Goal: Use online tool/utility: Utilize a website feature to perform a specific function

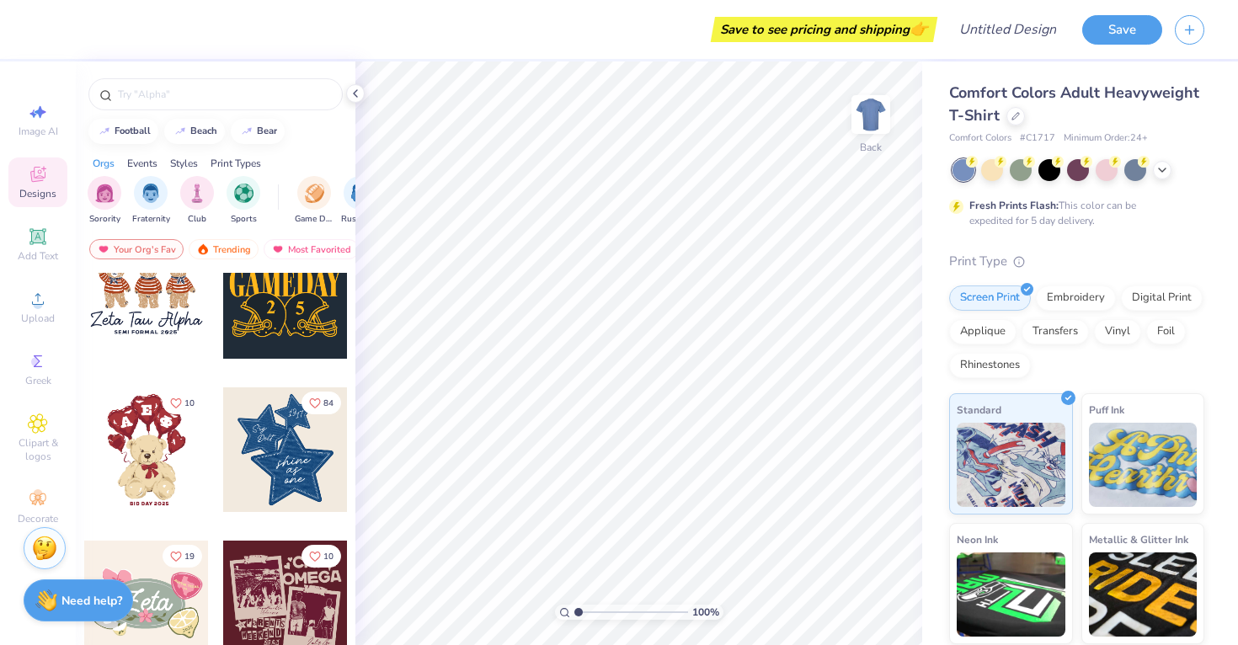
scroll to position [190, 0]
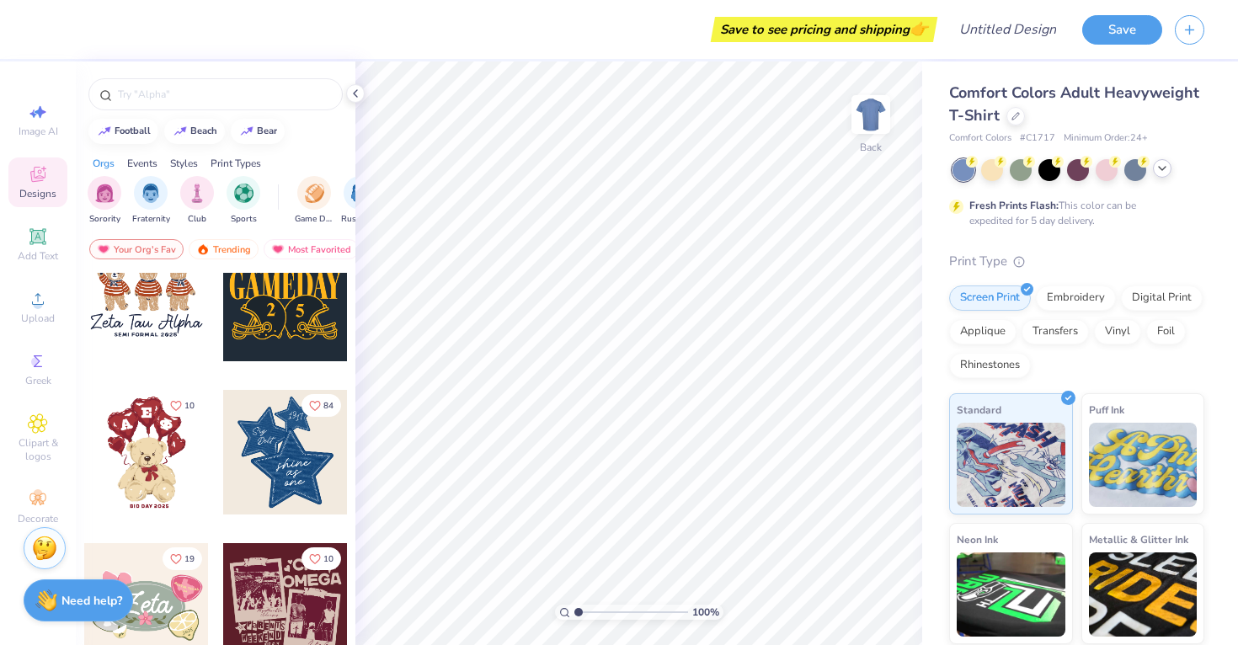
click at [1165, 175] on div at bounding box center [1162, 168] width 19 height 19
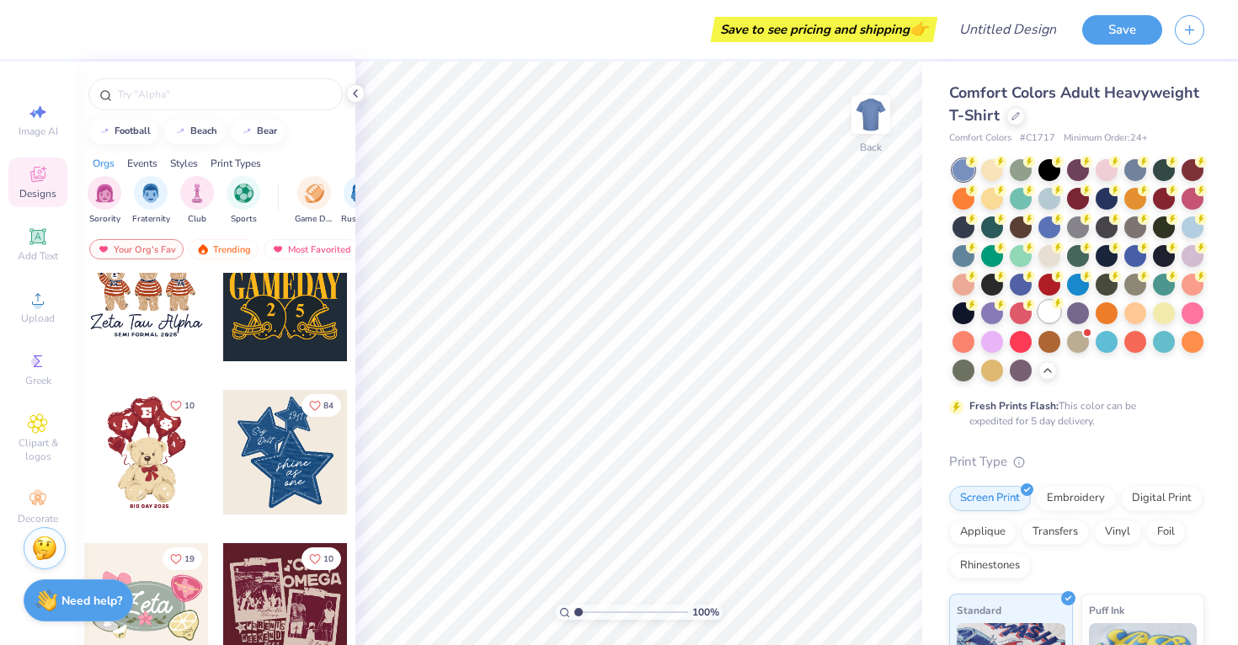
click at [1052, 316] on div at bounding box center [1049, 312] width 22 height 22
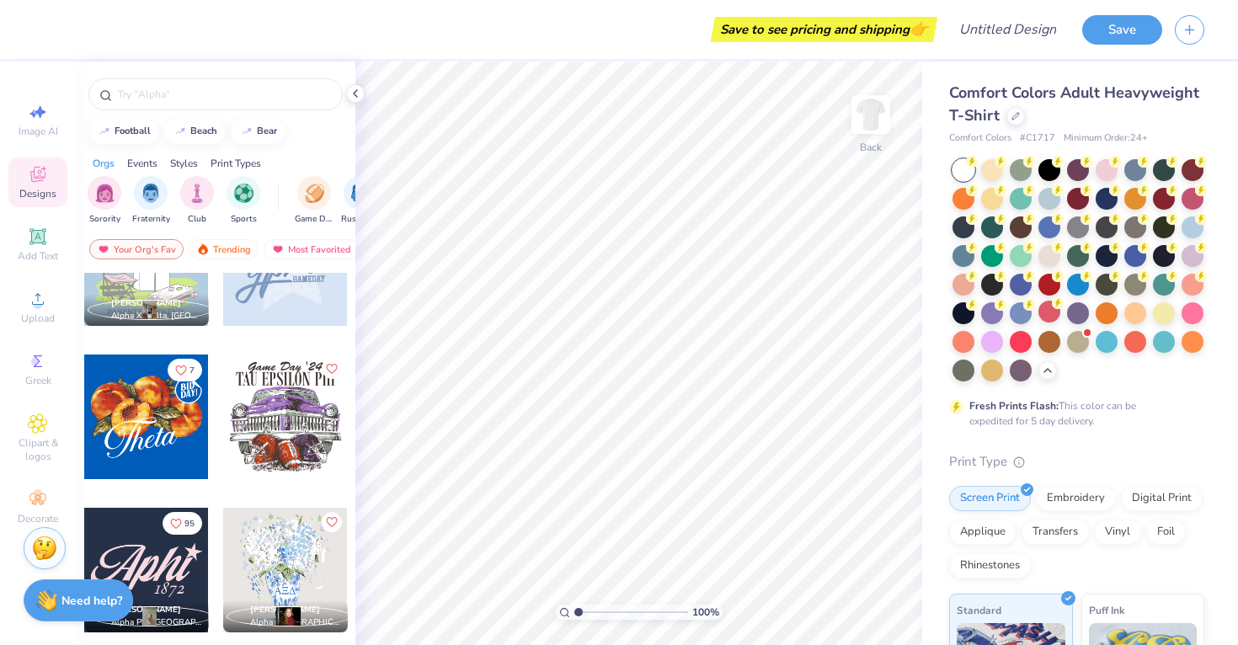
scroll to position [1141, 0]
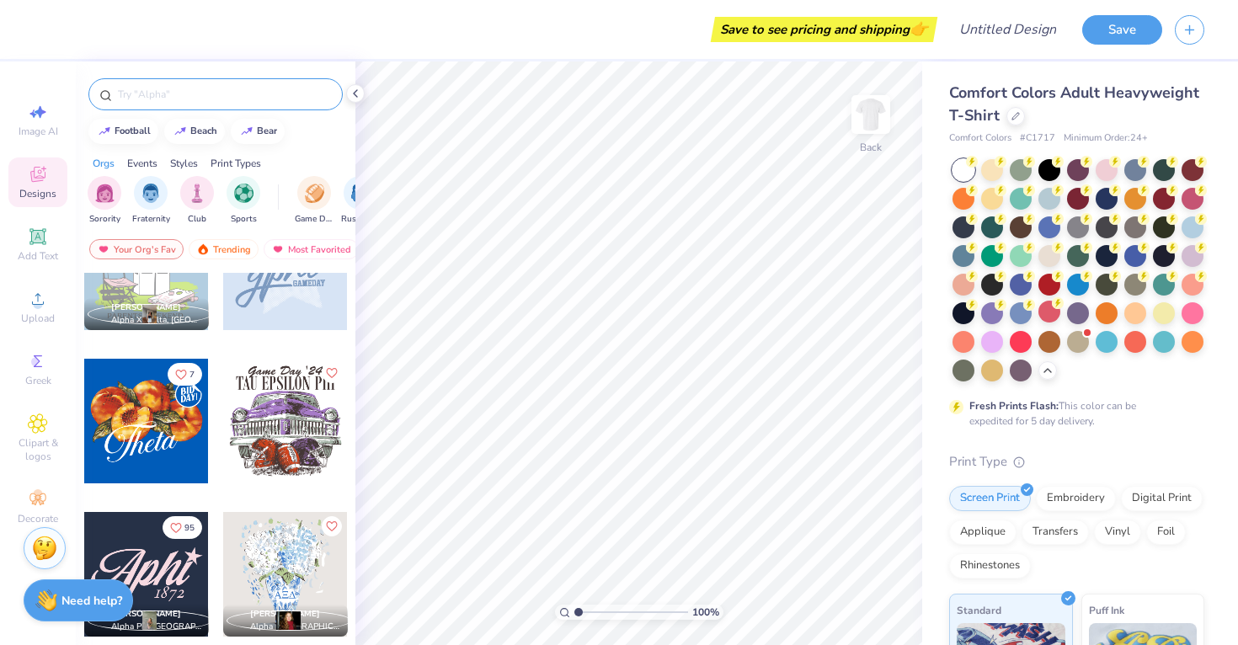
click at [184, 95] on input "text" at bounding box center [224, 94] width 216 height 17
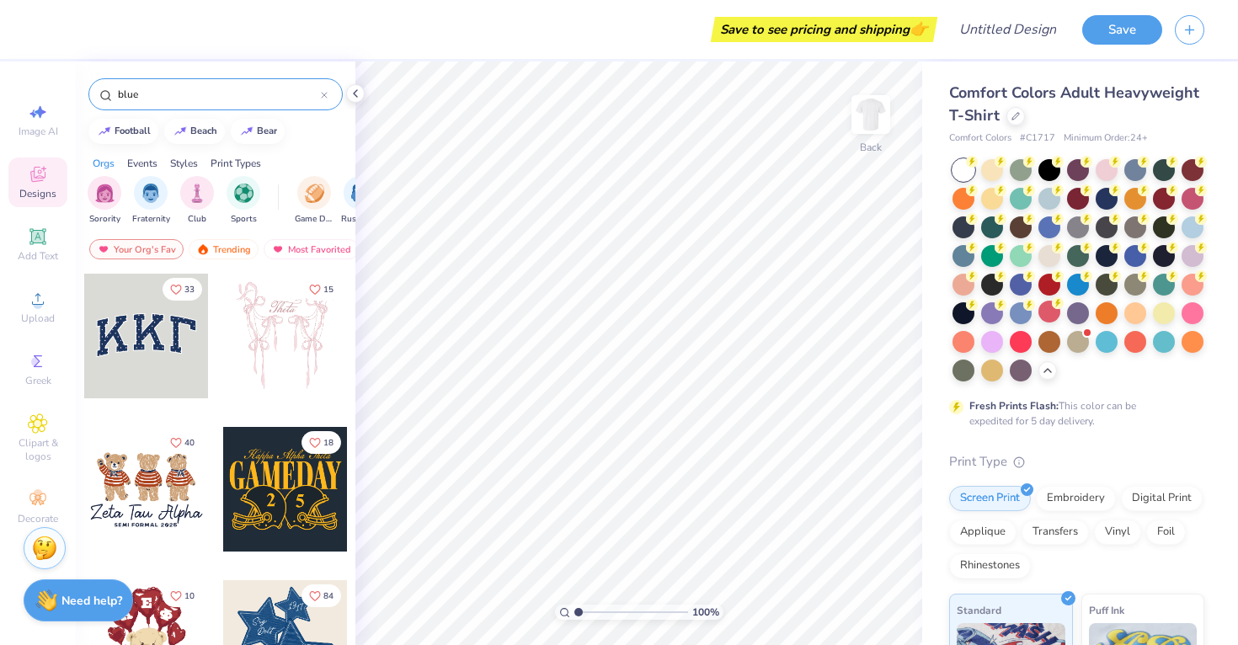
type input "blue"
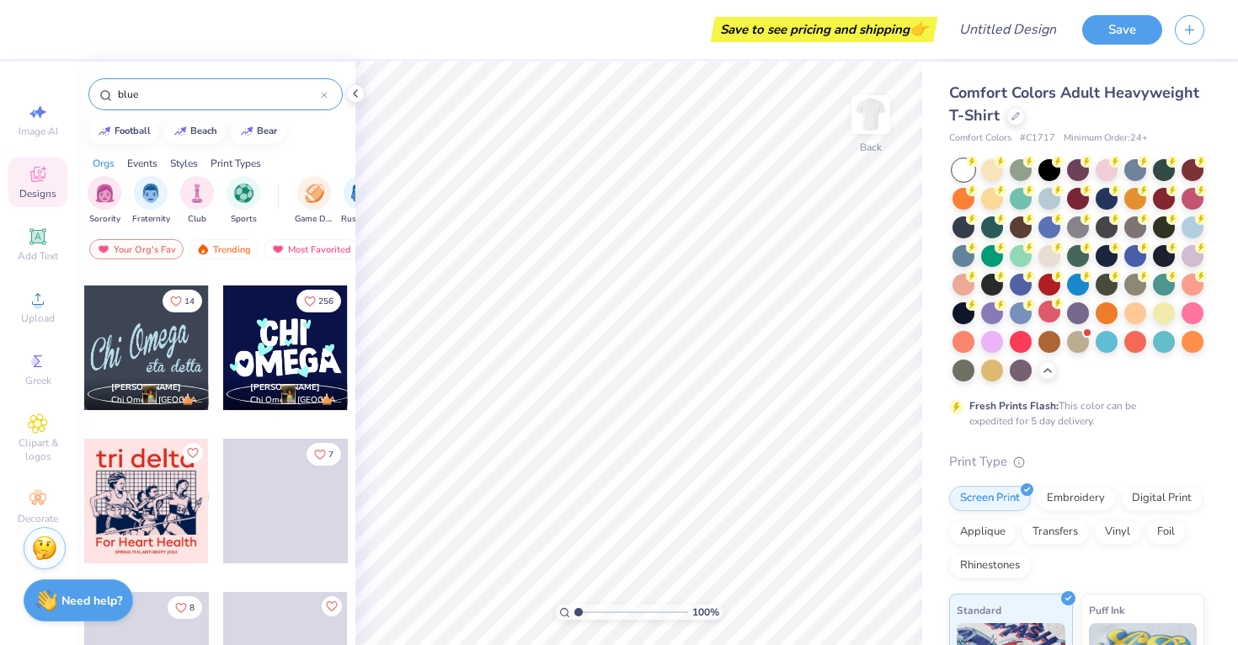
scroll to position [5067, 0]
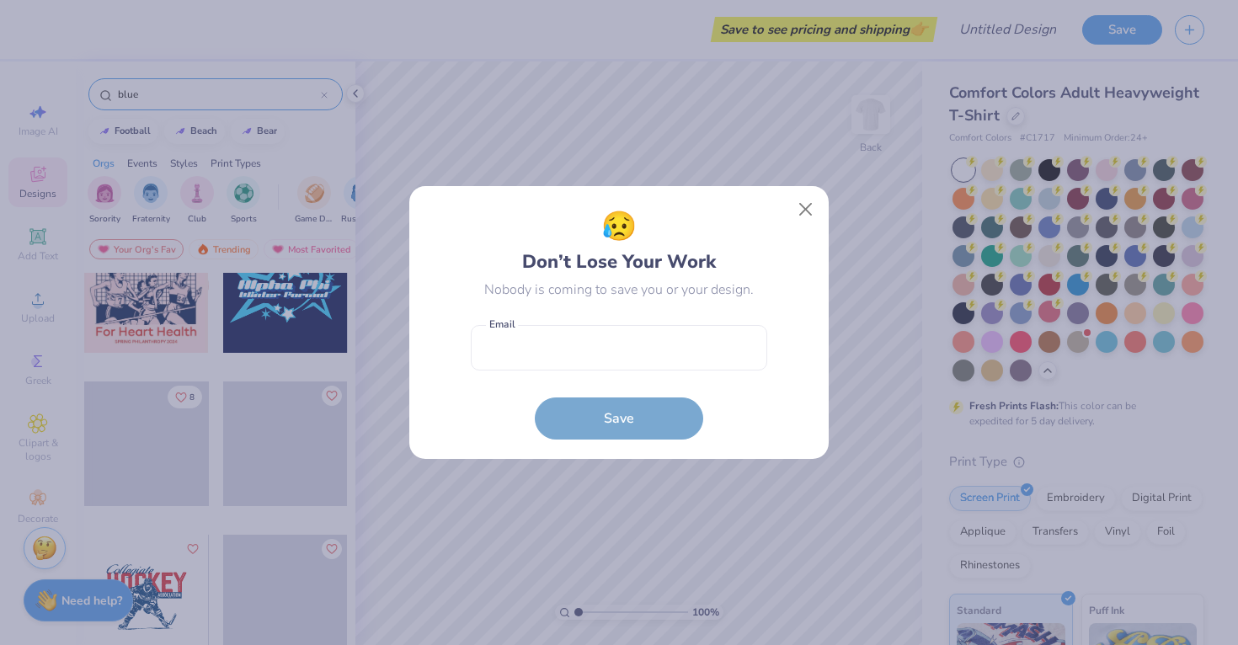
scroll to position [5257, 0]
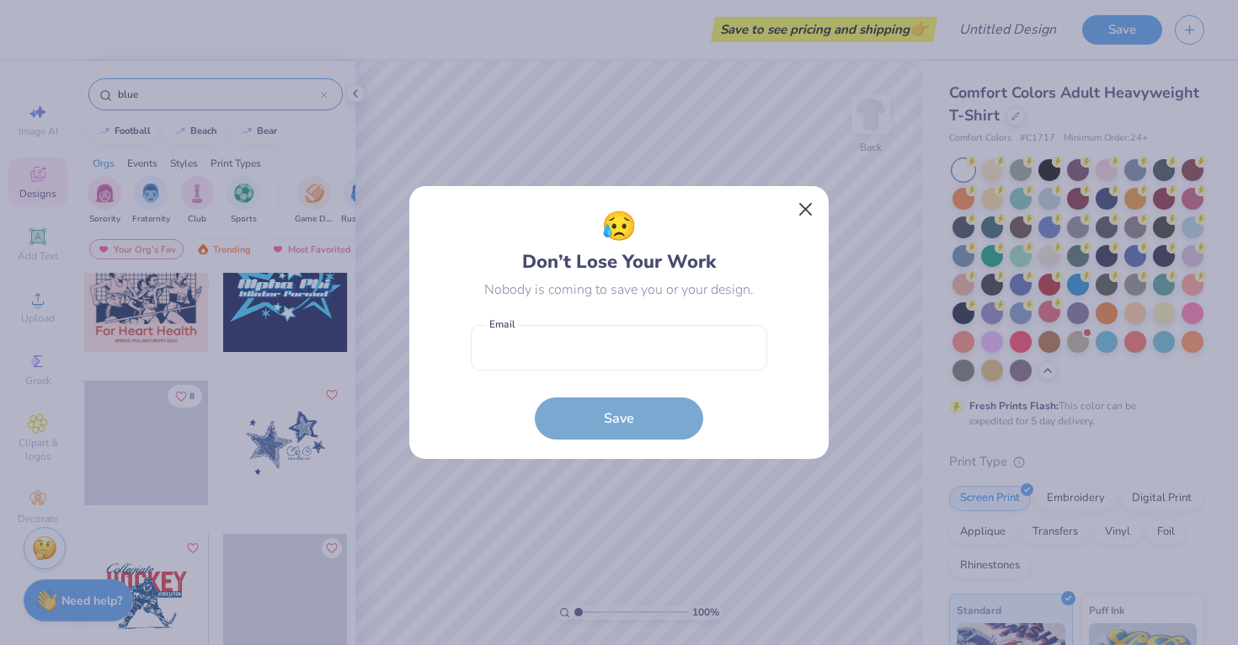
click at [802, 212] on button "Close" at bounding box center [806, 210] width 32 height 32
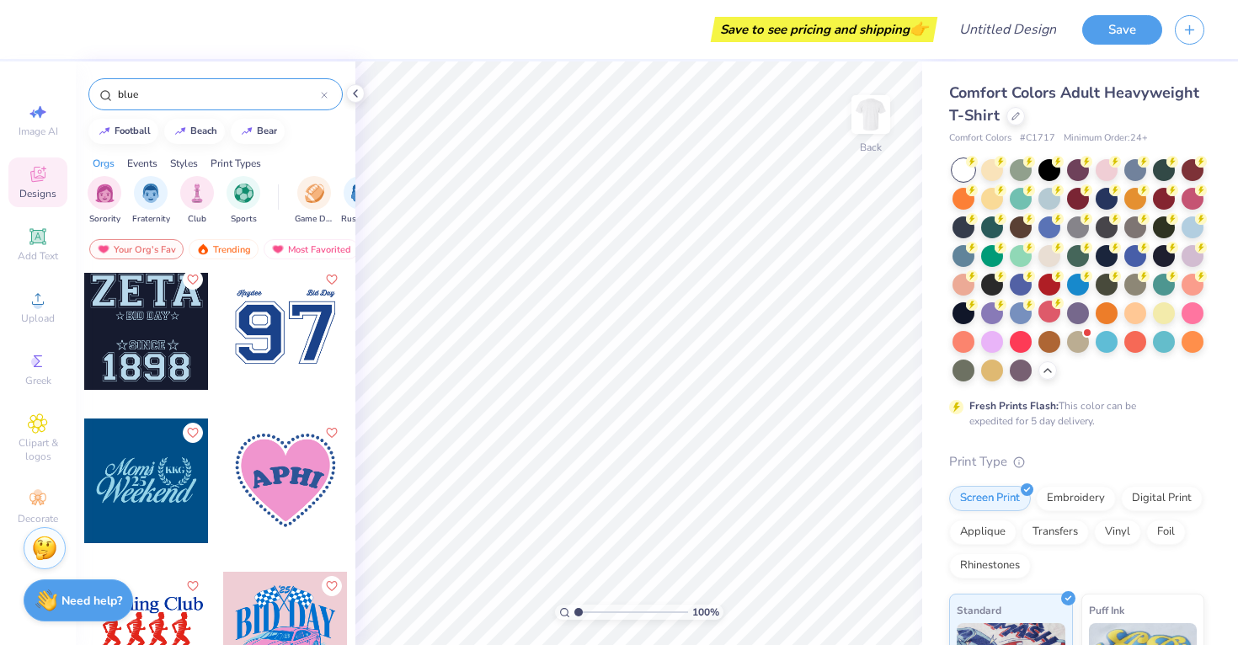
scroll to position [9972, 0]
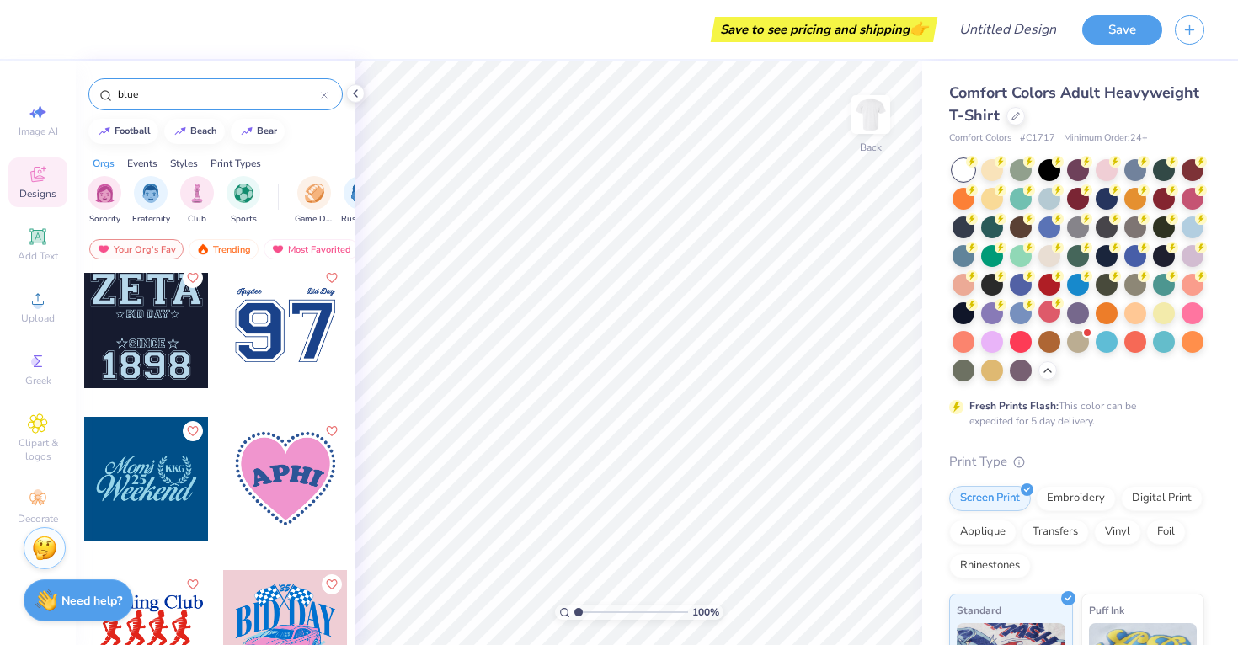
click at [269, 475] on div at bounding box center [285, 479] width 125 height 125
type input "8.47"
type input "7.90"
type input "4.10"
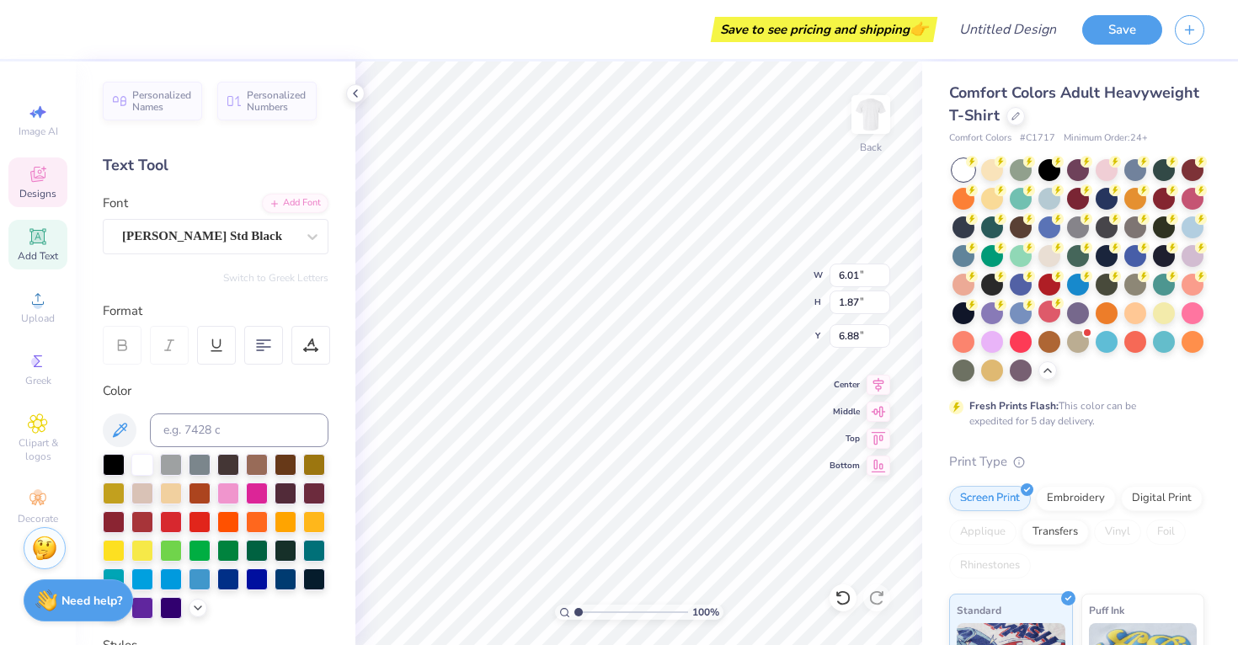
type textarea "2027"
type input "6.92"
type input "1.19"
click at [580, 605] on input "range" at bounding box center [631, 612] width 114 height 15
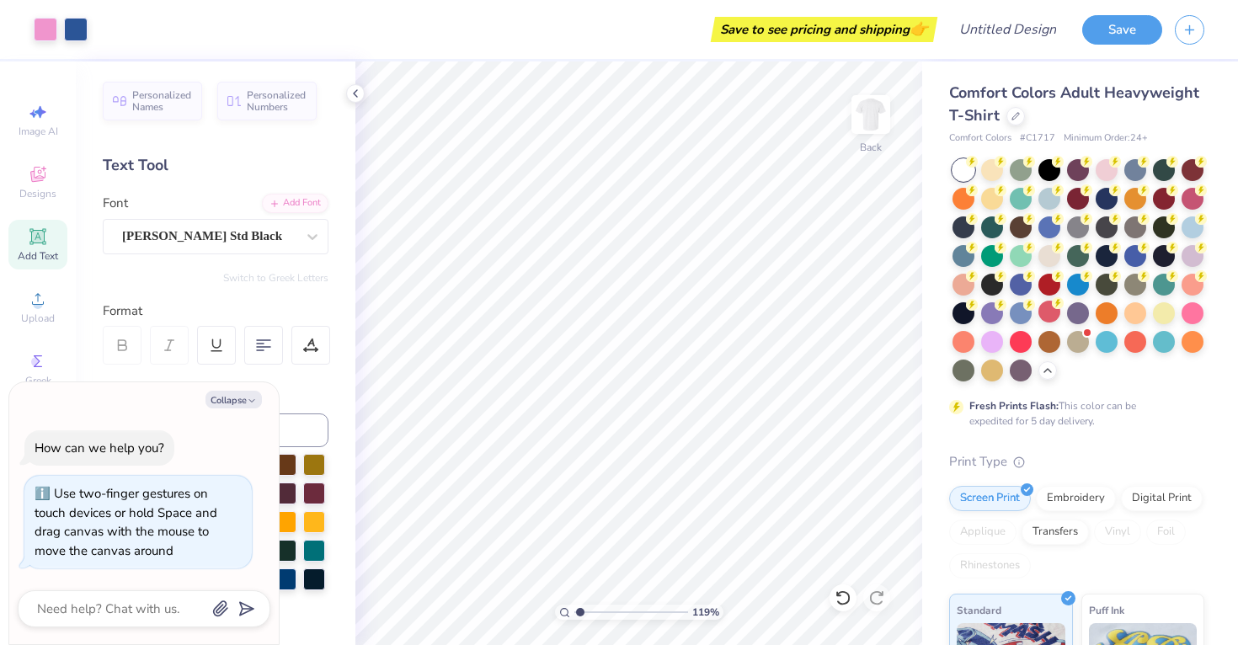
type textarea "x"
